Goal: Task Accomplishment & Management: Manage account settings

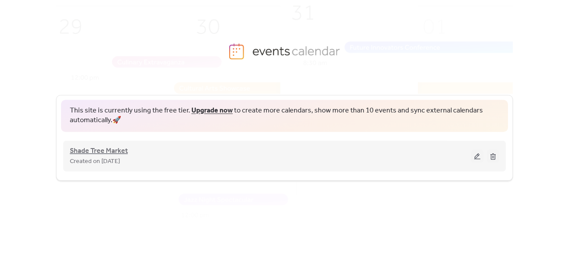
click at [116, 156] on span "Shade Tree Market" at bounding box center [99, 151] width 58 height 11
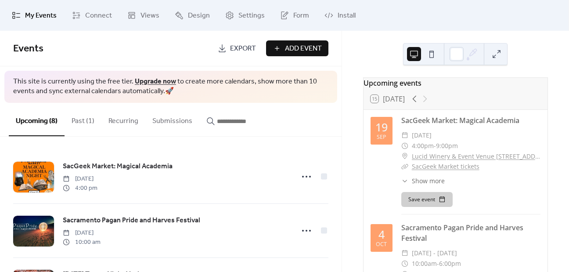
click at [83, 123] on button "Past (1)" at bounding box center [83, 119] width 37 height 33
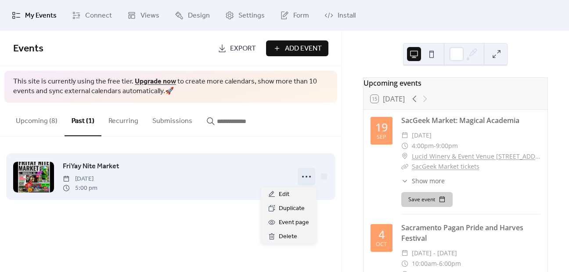
click at [308, 175] on icon at bounding box center [307, 177] width 14 height 14
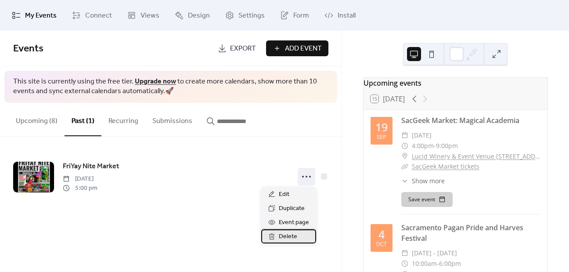
click at [283, 235] on span "Delete" at bounding box center [288, 237] width 18 height 11
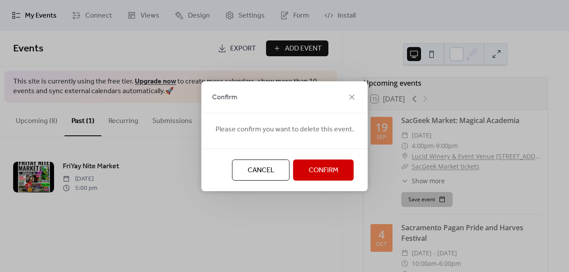
click at [318, 165] on span "Confirm" at bounding box center [324, 170] width 30 height 11
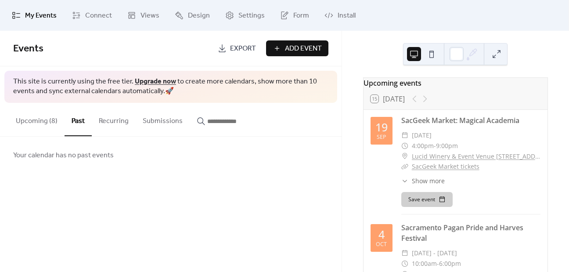
click at [34, 118] on button "Upcoming (8)" at bounding box center [37, 119] width 56 height 33
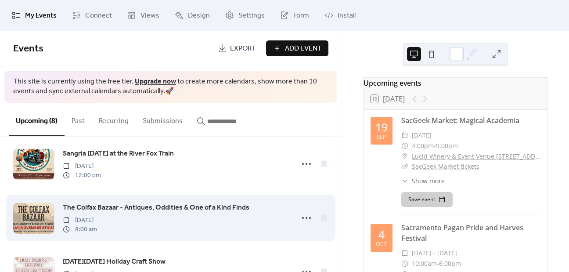
scroll to position [292, 0]
